Goal: Task Accomplishment & Management: Manage account settings

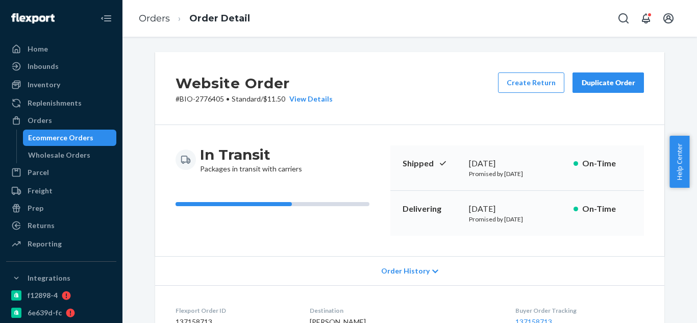
click at [37, 123] on div "Orders" at bounding box center [40, 120] width 24 height 10
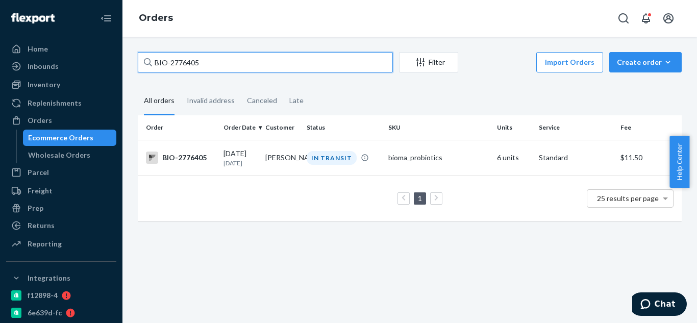
click at [233, 63] on input "BIO-2776405" at bounding box center [265, 62] width 255 height 20
paste input "2702419"
click at [171, 64] on input "BIO- 2702419" at bounding box center [265, 62] width 255 height 20
type input "BIO- 2702419"
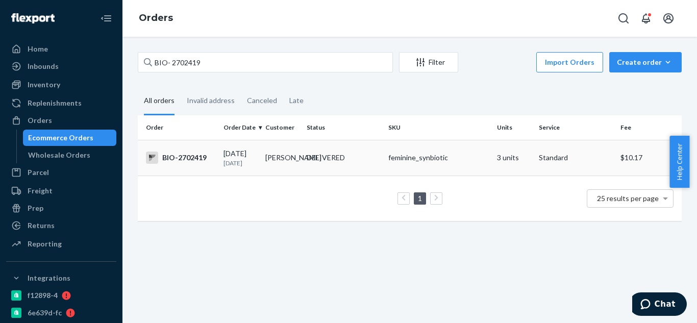
click at [197, 162] on div "BIO-2702419" at bounding box center [180, 157] width 69 height 12
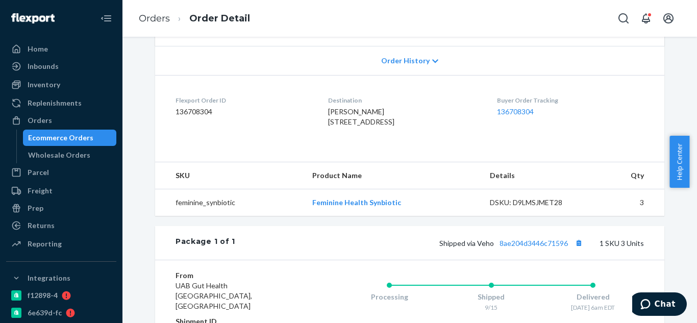
scroll to position [211, 0]
click at [575, 249] on button "Copy tracking number" at bounding box center [578, 242] width 13 height 13
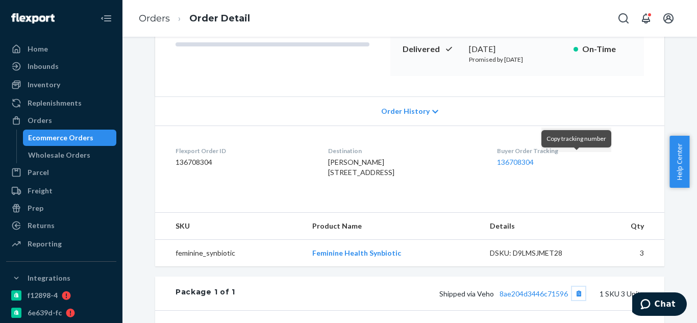
scroll to position [0, 0]
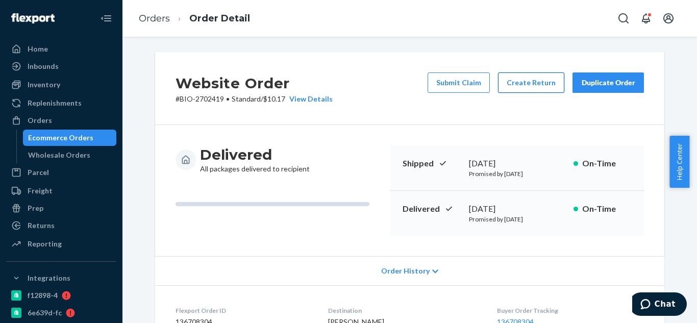
click at [531, 88] on button "Create Return" at bounding box center [531, 82] width 66 height 20
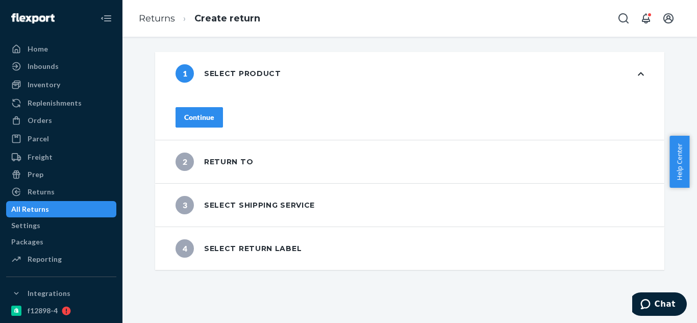
click at [223, 121] on button "Continue" at bounding box center [198, 117] width 47 height 20
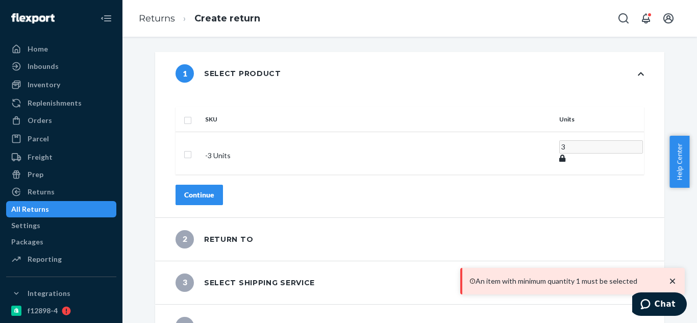
click at [241, 116] on th "SKU" at bounding box center [378, 119] width 354 height 24
click at [192, 148] on input "checkbox" at bounding box center [188, 153] width 8 height 11
checkbox input "true"
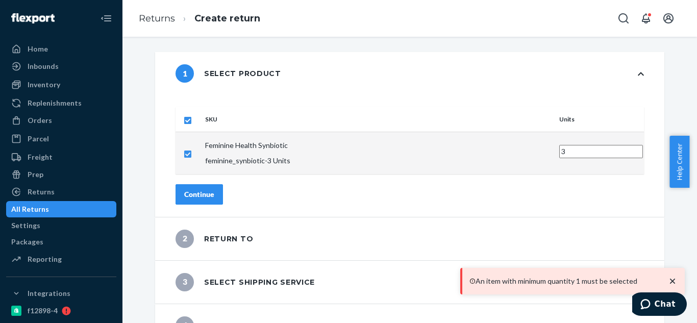
click at [214, 189] on div "Continue" at bounding box center [199, 194] width 30 height 10
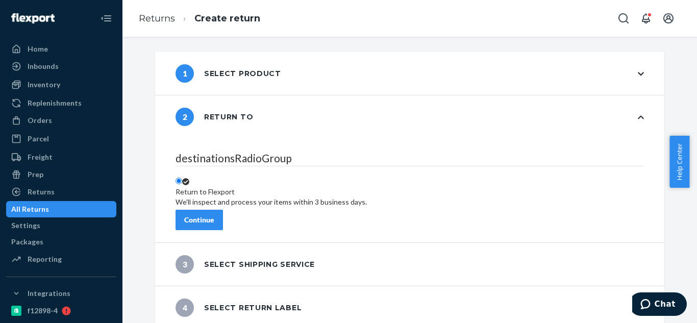
click at [214, 217] on div "Continue" at bounding box center [199, 220] width 30 height 10
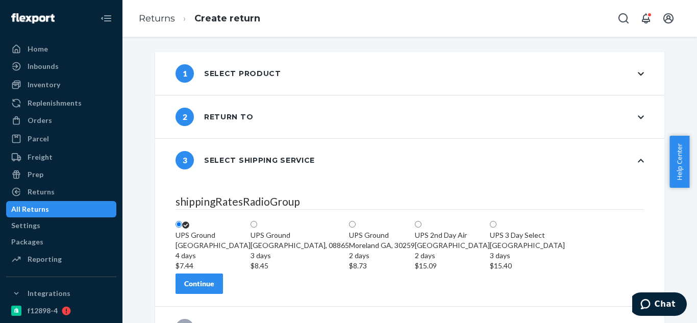
scroll to position [86, 0]
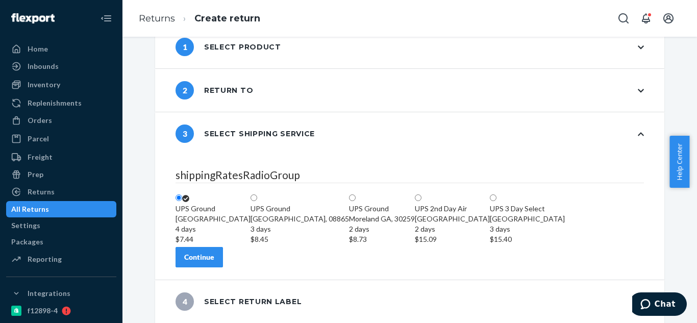
click at [219, 265] on button "Continue" at bounding box center [198, 257] width 47 height 20
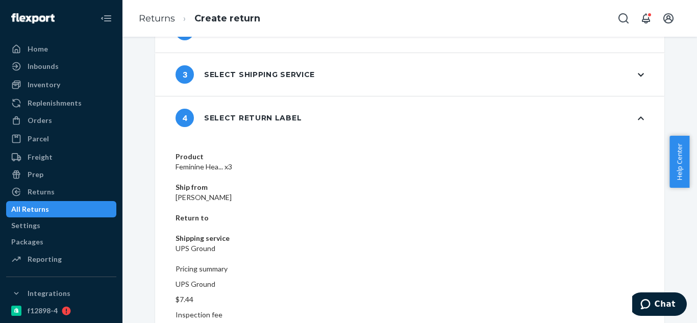
scroll to position [93, 0]
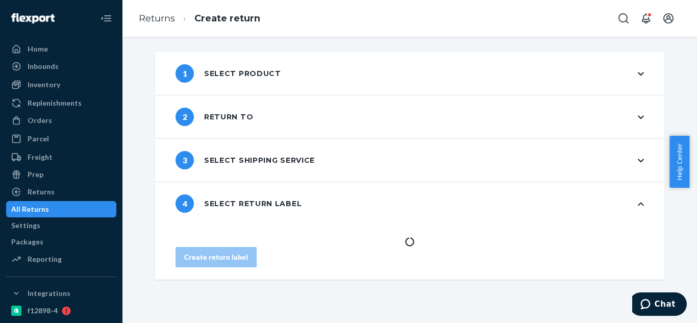
scroll to position [0, 0]
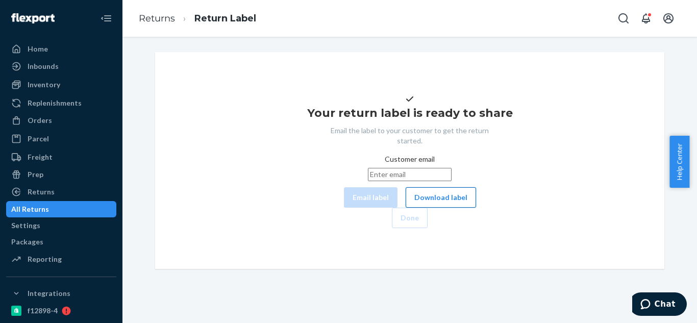
click at [406, 208] on button "Download label" at bounding box center [441, 197] width 70 height 20
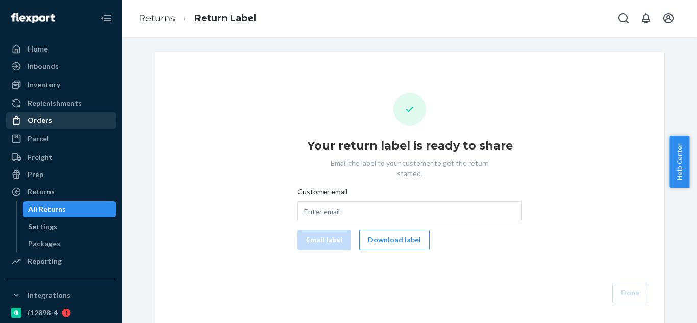
click at [54, 120] on div "Orders" at bounding box center [61, 120] width 108 height 14
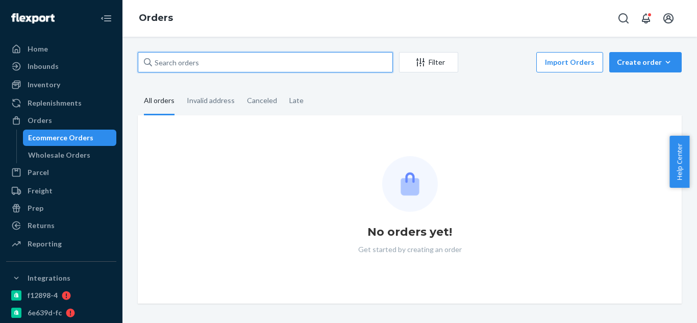
click at [281, 64] on input "text" at bounding box center [265, 62] width 255 height 20
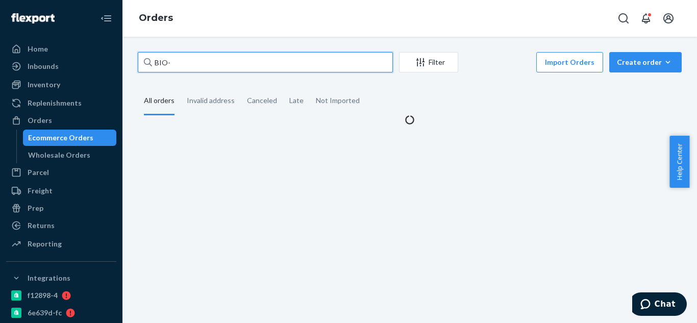
paste input "2778431"
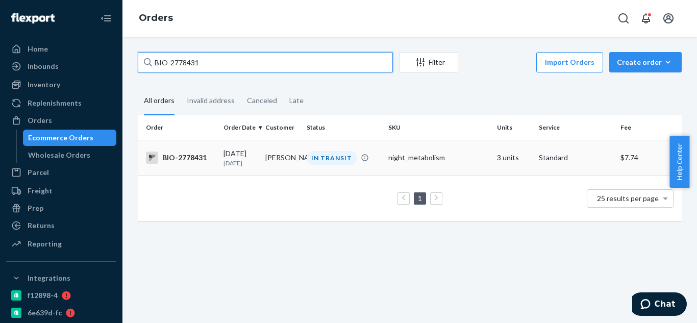
type input "BIO-2778431"
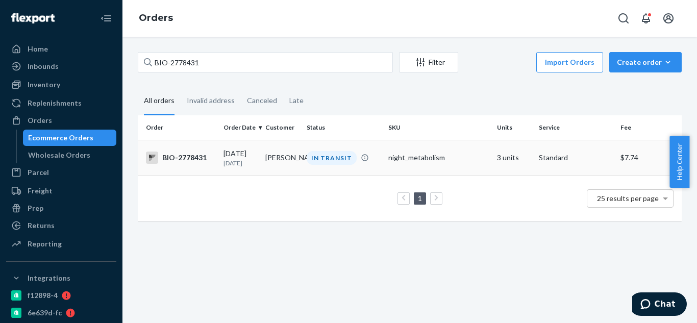
click at [188, 150] on td "BIO-2778431" at bounding box center [179, 158] width 82 height 36
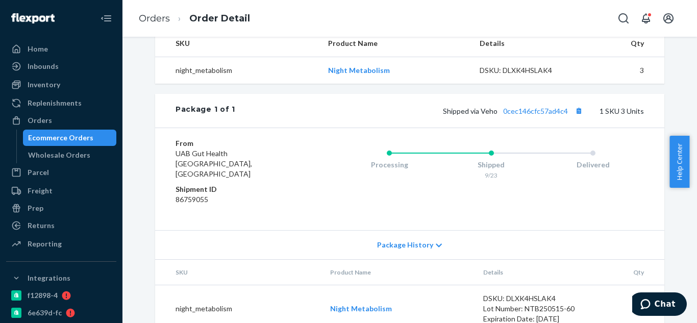
scroll to position [357, 0]
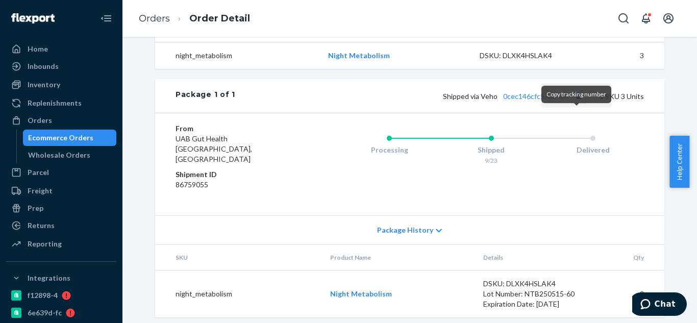
click at [575, 103] on button "Copy tracking number" at bounding box center [578, 95] width 13 height 13
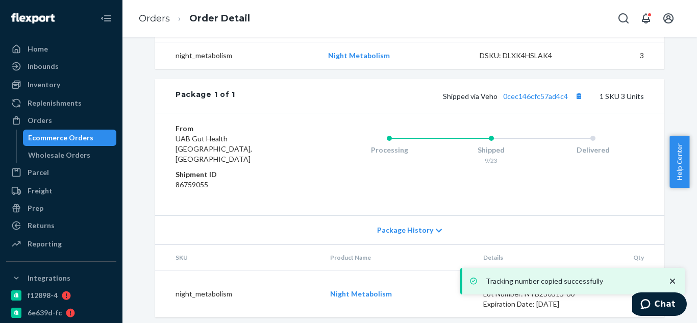
click at [544, 103] on div "Shipped via Veho 0cec146cfc57ad4c4 1 SKU 3 Units" at bounding box center [439, 95] width 409 height 13
click at [554, 100] on link "0cec146cfc57ad4c4" at bounding box center [535, 96] width 65 height 9
click at [576, 103] on button "Copy tracking number" at bounding box center [578, 95] width 13 height 13
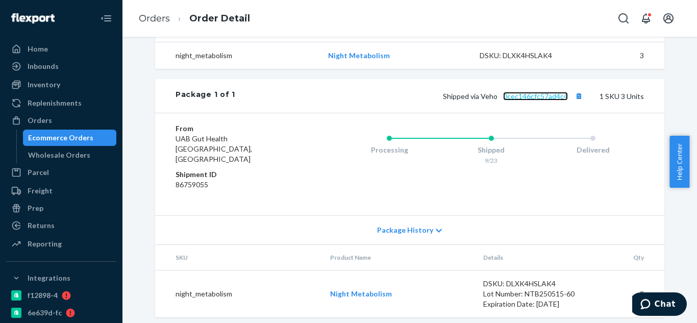
click at [539, 100] on link "0cec146cfc57ad4c4" at bounding box center [535, 96] width 65 height 9
click at [576, 103] on button "Copy tracking number" at bounding box center [578, 95] width 13 height 13
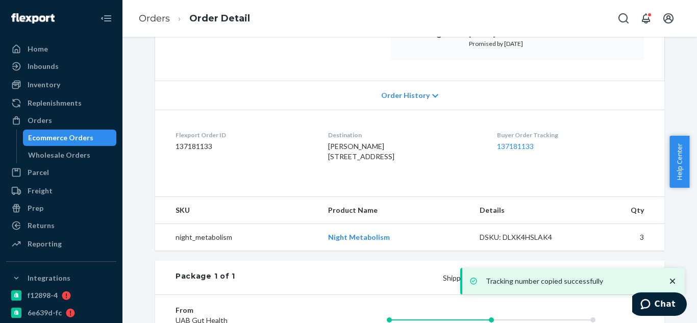
scroll to position [170, 0]
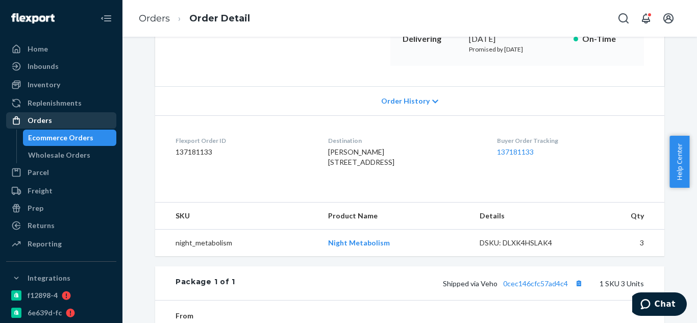
click at [48, 123] on div "Orders" at bounding box center [40, 120] width 24 height 10
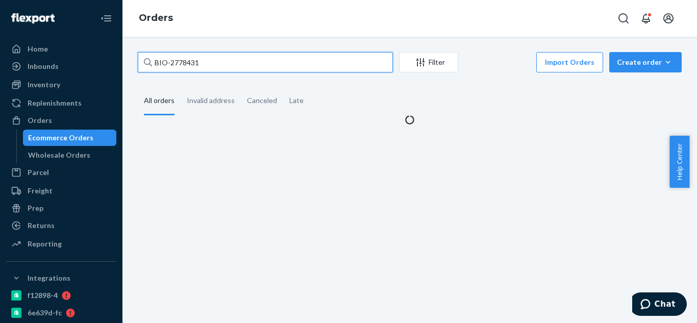
click at [277, 64] on input "BIO-2778431" at bounding box center [265, 62] width 255 height 20
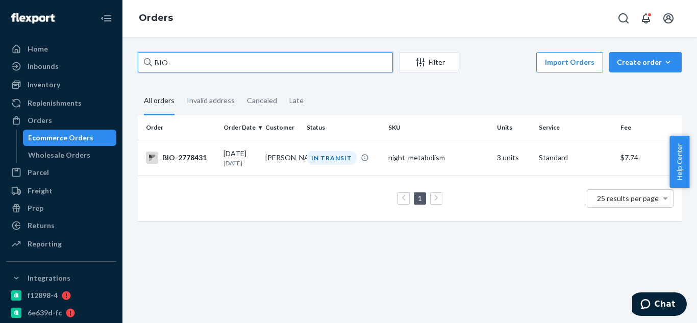
paste input "2768777"
type input "BIO-2768777"
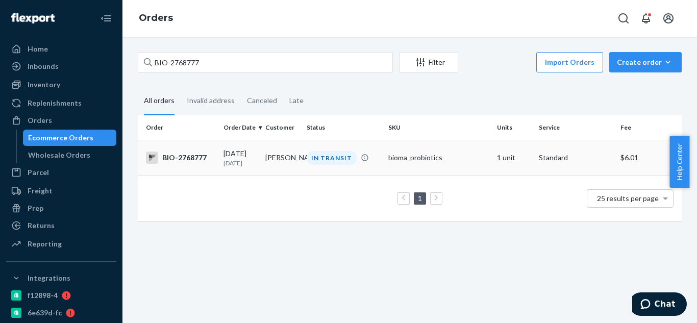
click at [192, 162] on div "BIO-2768777" at bounding box center [180, 157] width 69 height 12
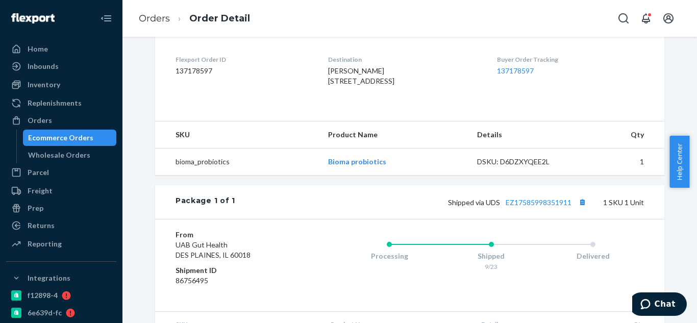
scroll to position [306, 0]
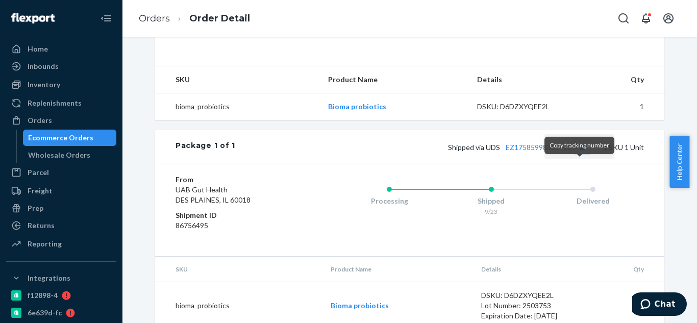
click at [579, 154] on button "Copy tracking number" at bounding box center [581, 146] width 13 height 13
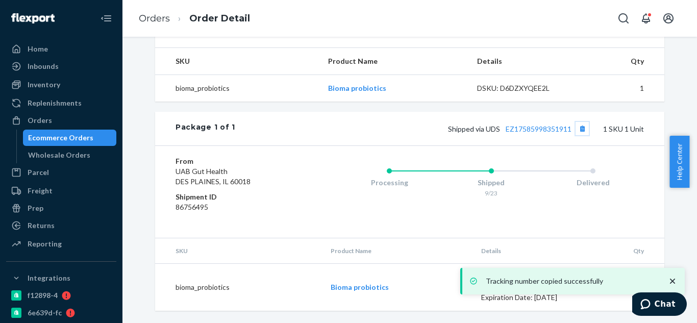
scroll to position [345, 0]
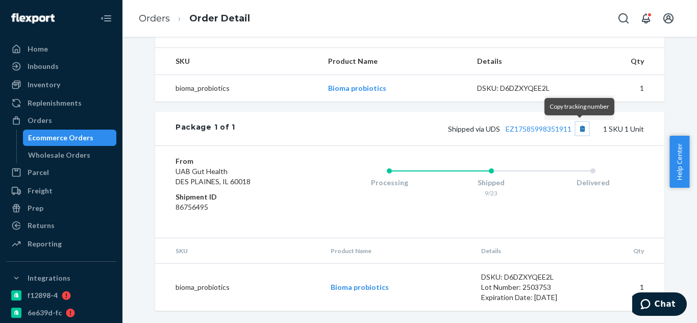
click at [578, 129] on button "Copy tracking number" at bounding box center [581, 128] width 13 height 13
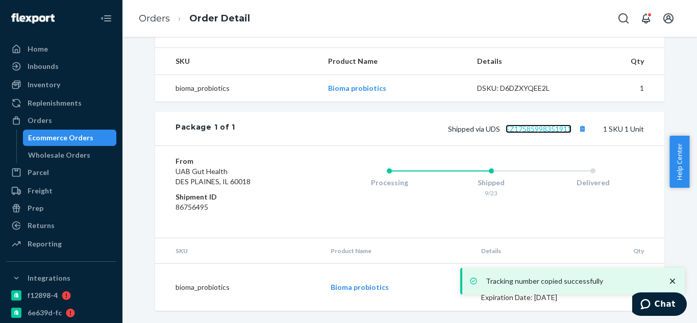
click at [541, 133] on link "EZ17585998351911" at bounding box center [538, 128] width 66 height 9
click at [577, 130] on button "Copy tracking number" at bounding box center [581, 128] width 13 height 13
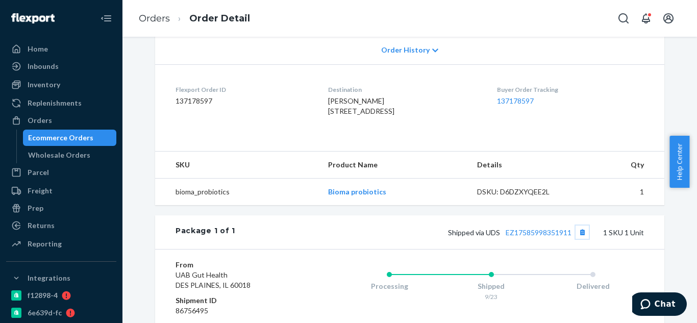
scroll to position [306, 0]
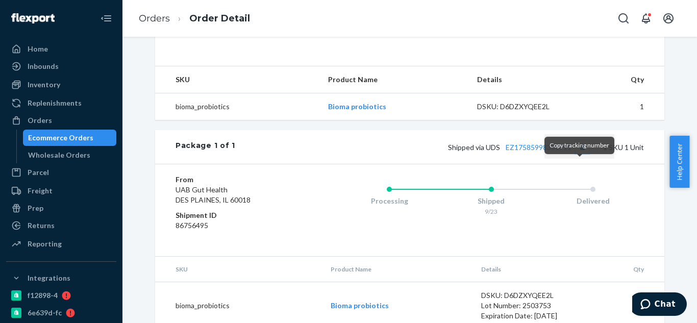
click at [576, 154] on button "Copy tracking number" at bounding box center [581, 146] width 13 height 13
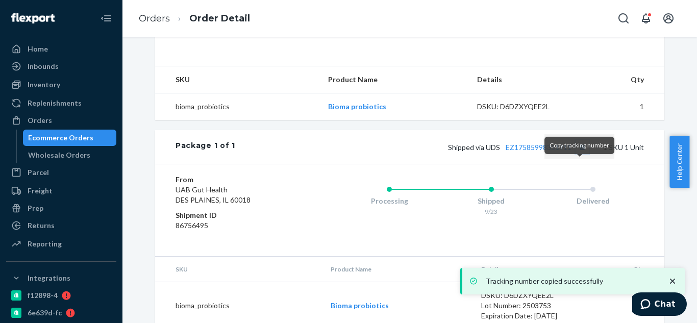
click at [576, 154] on button "Copy tracking number" at bounding box center [581, 146] width 13 height 13
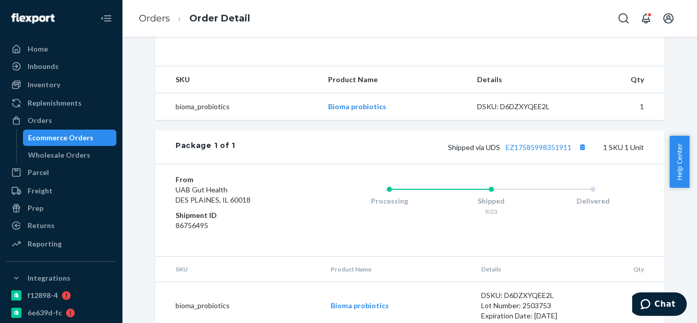
drag, startPoint x: 53, startPoint y: 119, endPoint x: 314, endPoint y: 138, distance: 261.8
click at [53, 119] on div "Orders" at bounding box center [61, 120] width 108 height 14
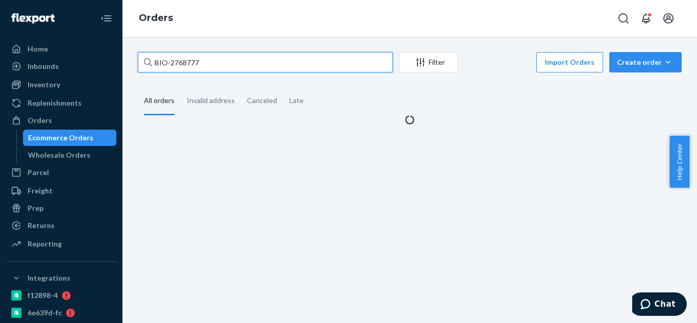
click at [255, 53] on input "BIO-2768777" at bounding box center [265, 62] width 255 height 20
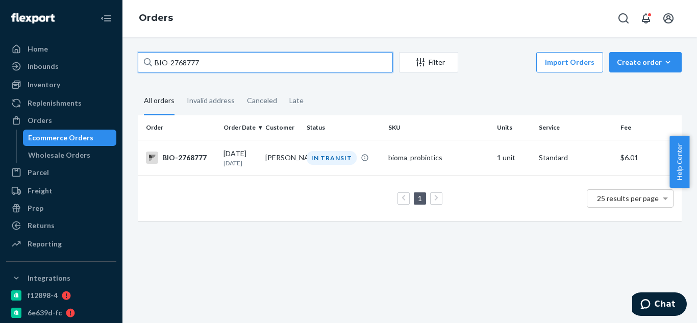
click at [254, 58] on input "BIO-2768777" at bounding box center [265, 62] width 255 height 20
paste input "2775193"
type input "BIO-2775193"
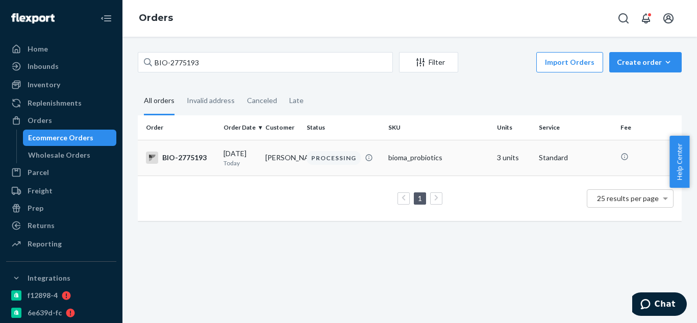
click at [194, 164] on div "BIO-2775193" at bounding box center [180, 157] width 69 height 12
